Goal: Transaction & Acquisition: Purchase product/service

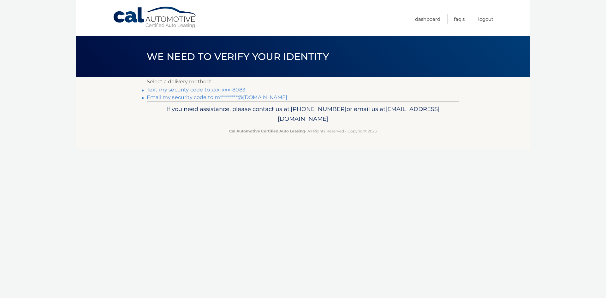
click at [179, 91] on link "Text my security code to xxx-xxx-8083" at bounding box center [196, 90] width 98 height 6
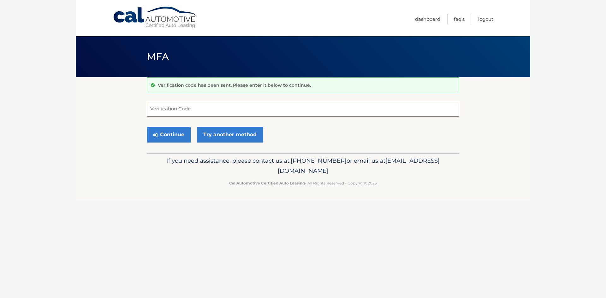
click at [169, 106] on input "Verification Code" at bounding box center [303, 109] width 312 height 16
type input "315249"
click at [167, 136] on button "Continue" at bounding box center [169, 135] width 44 height 16
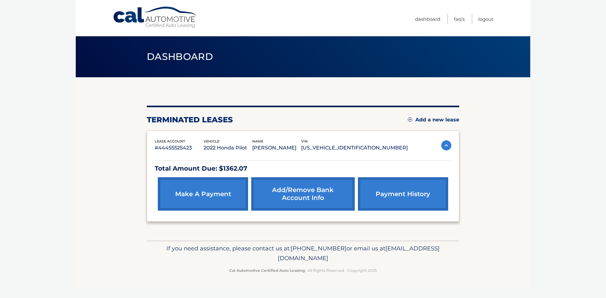
click at [197, 194] on link "make a payment" at bounding box center [203, 193] width 90 height 33
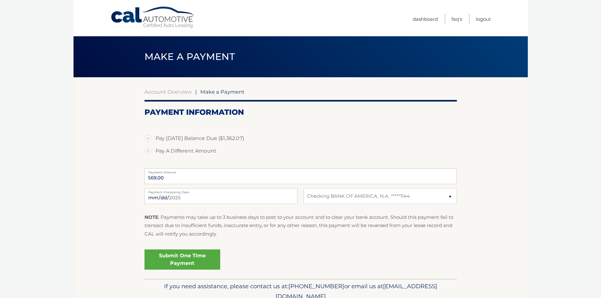
select select "YjE3YjMxODktMzgxNi00NWVjLWJjYWQtNzM1NzMxYjAwZjM1"
click at [148, 150] on label "Pay A Different Amount" at bounding box center [300, 151] width 312 height 13
click at [148, 150] on input "Pay A Different Amount" at bounding box center [150, 150] width 6 height 10
radio input "true"
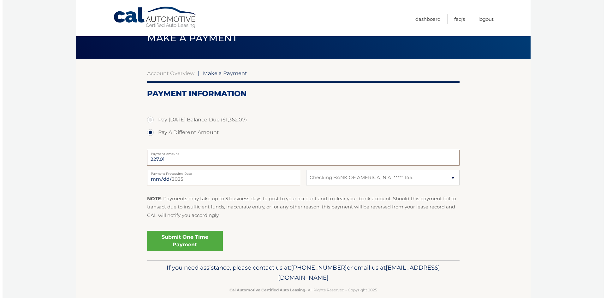
scroll to position [28, 0]
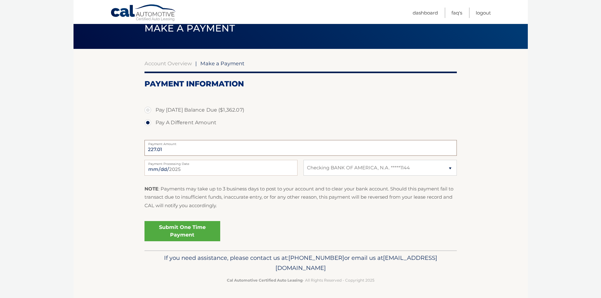
type input "227.01"
click at [180, 230] on link "Submit One Time Payment" at bounding box center [182, 231] width 76 height 20
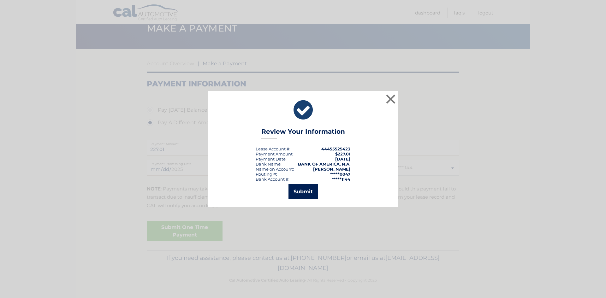
click at [305, 193] on button "Submit" at bounding box center [302, 191] width 29 height 15
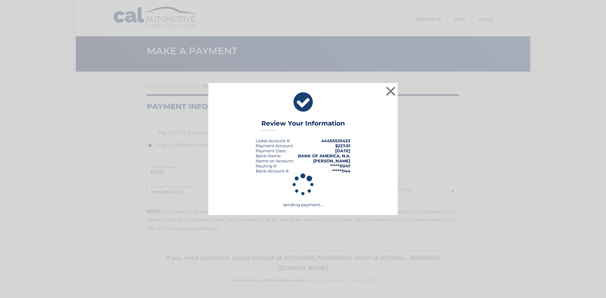
scroll to position [6, 0]
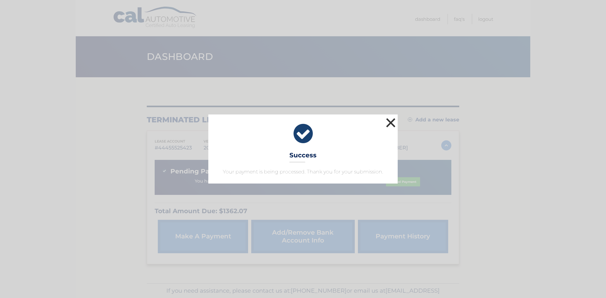
click at [389, 122] on button "×" at bounding box center [390, 122] width 13 height 13
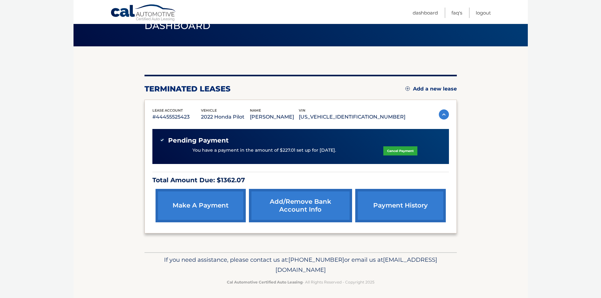
scroll to position [33, 0]
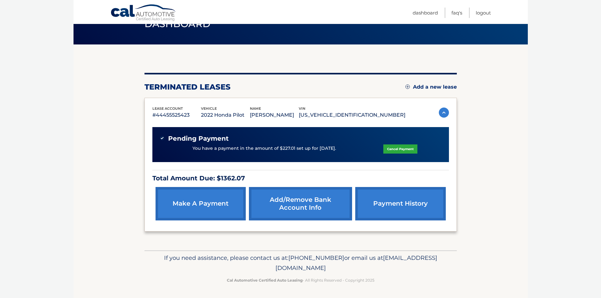
click at [397, 203] on link "payment history" at bounding box center [400, 203] width 90 height 33
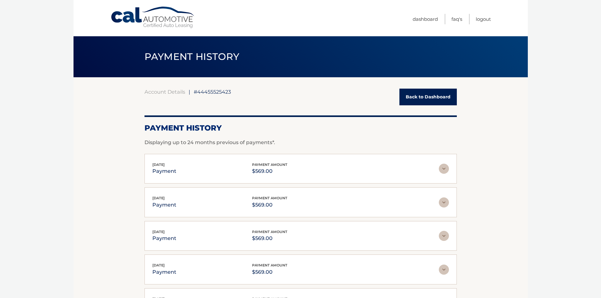
click at [425, 99] on link "Back to Dashboard" at bounding box center [427, 97] width 57 height 17
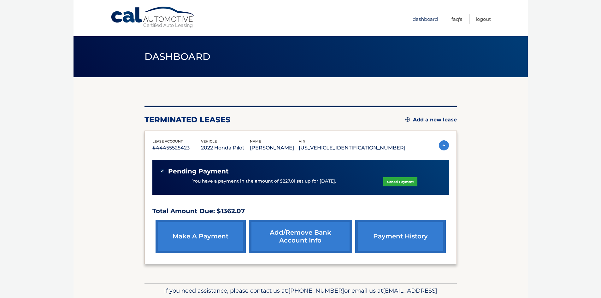
click at [425, 19] on link "Dashboard" at bounding box center [425, 19] width 25 height 10
click at [298, 232] on link "Add/Remove bank account info" at bounding box center [300, 236] width 103 height 33
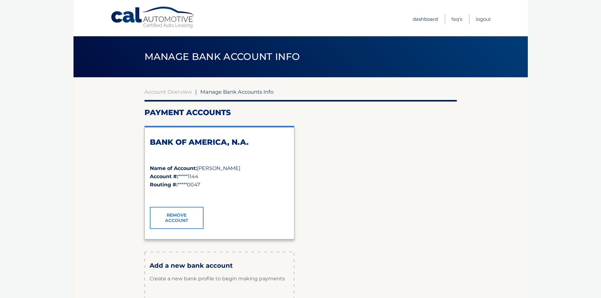
click at [426, 18] on link "Dashboard" at bounding box center [425, 19] width 25 height 10
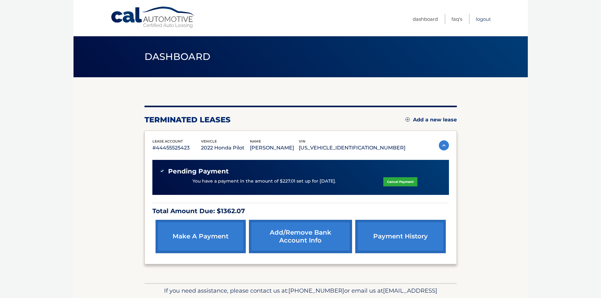
click at [486, 21] on link "Logout" at bounding box center [483, 19] width 15 height 10
